Goal: Task Accomplishment & Management: Manage account settings

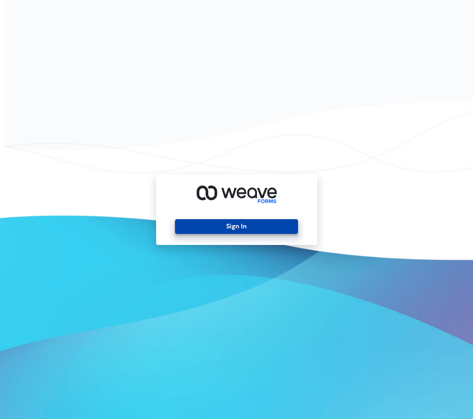
click at [254, 229] on button "Sign In" at bounding box center [236, 226] width 123 height 15
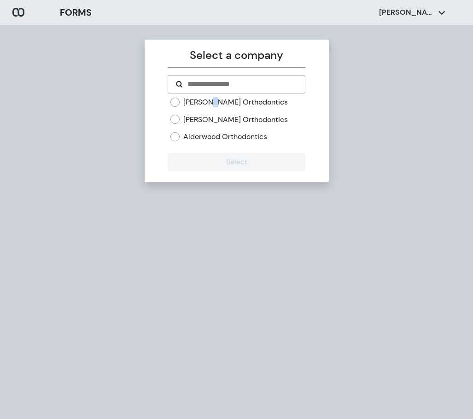
click at [217, 105] on label "Redmond Orthodontics" at bounding box center [235, 102] width 105 height 10
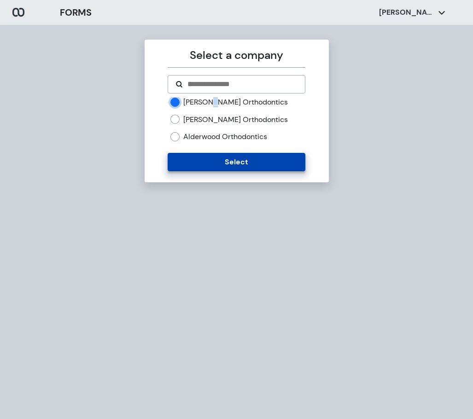
click at [214, 166] on button "Select" at bounding box center [237, 162] width 138 height 18
